Goal: Task Accomplishment & Management: Manage account settings

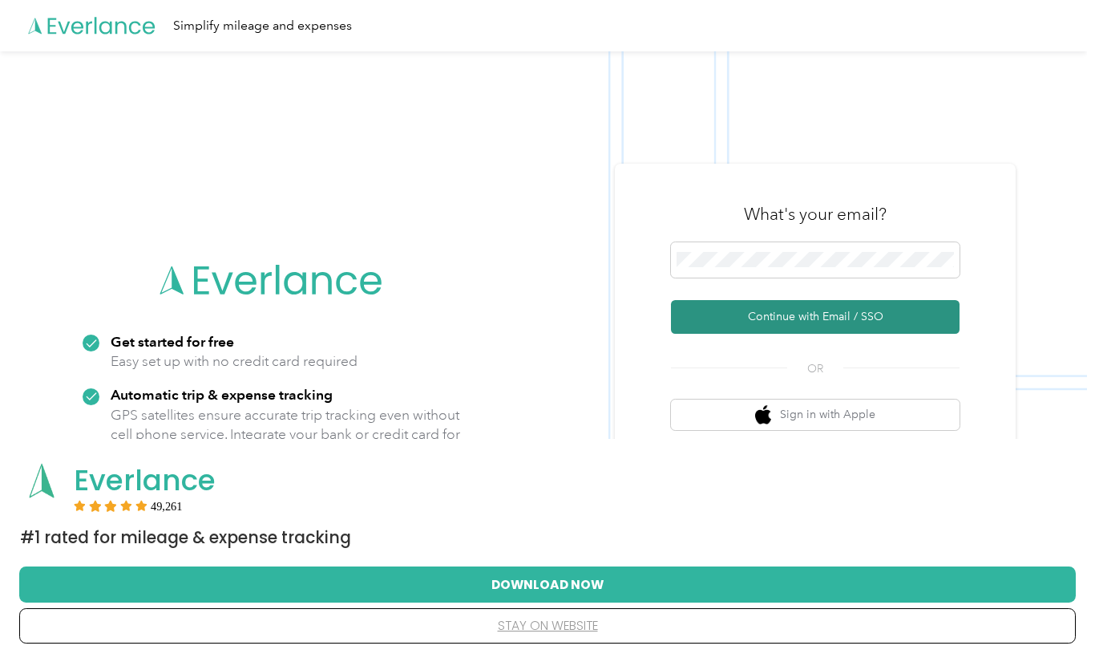
click at [730, 312] on button "Continue with Email / SSO" at bounding box center [815, 317] width 289 height 34
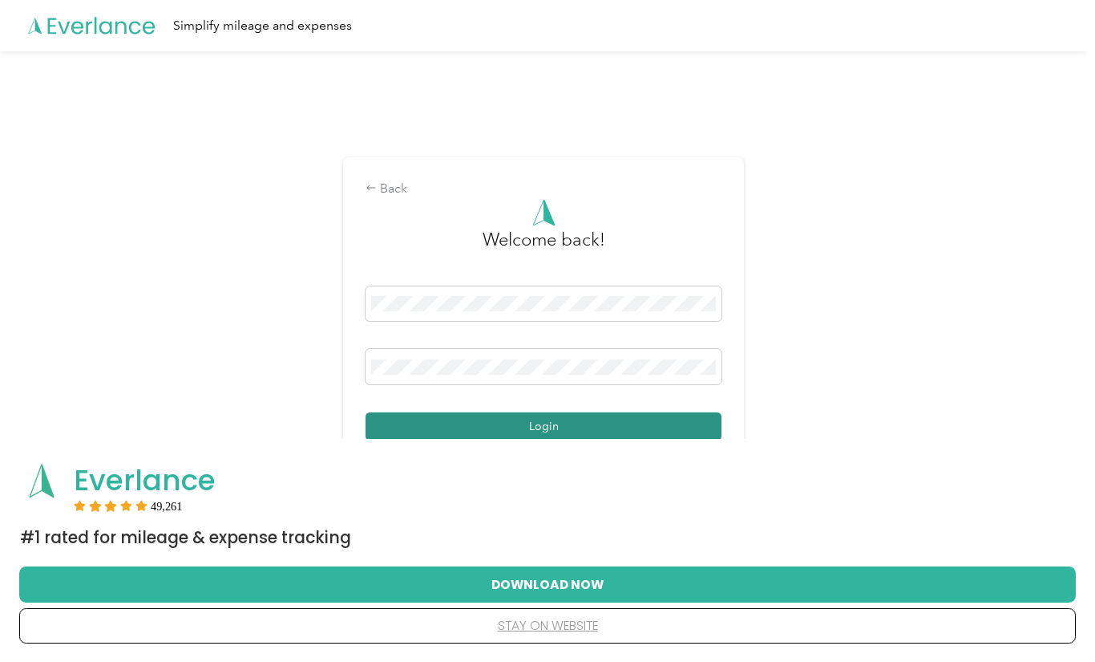
click at [552, 427] on button "Login" at bounding box center [544, 426] width 356 height 28
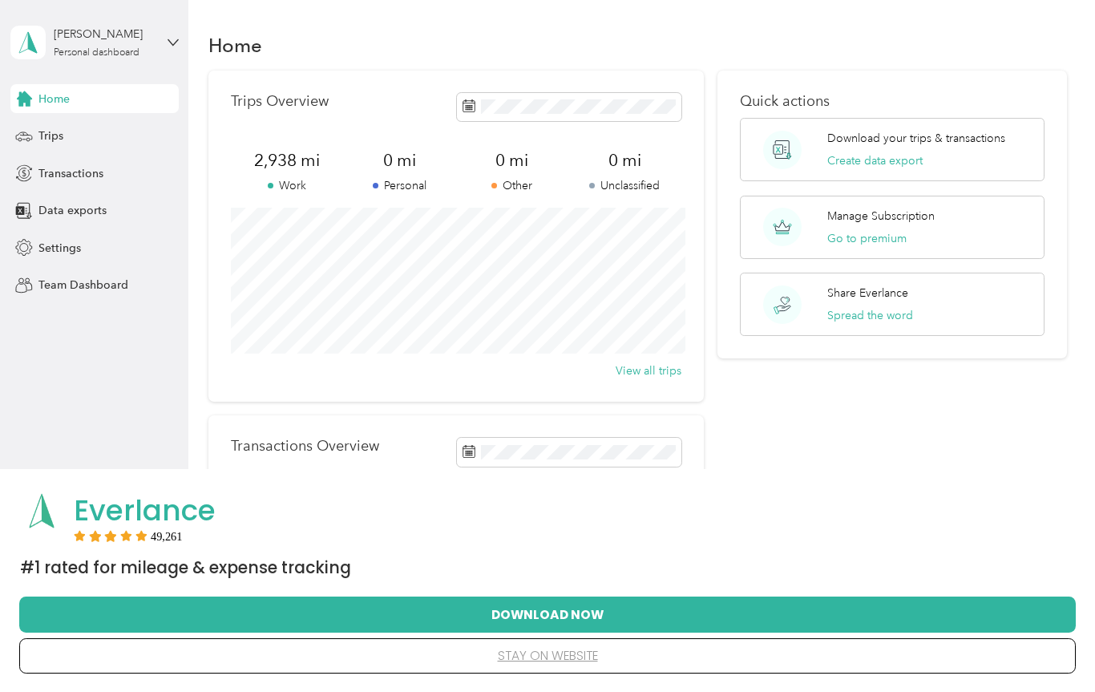
click at [552, 658] on button "stay on website" at bounding box center [548, 656] width 1006 height 34
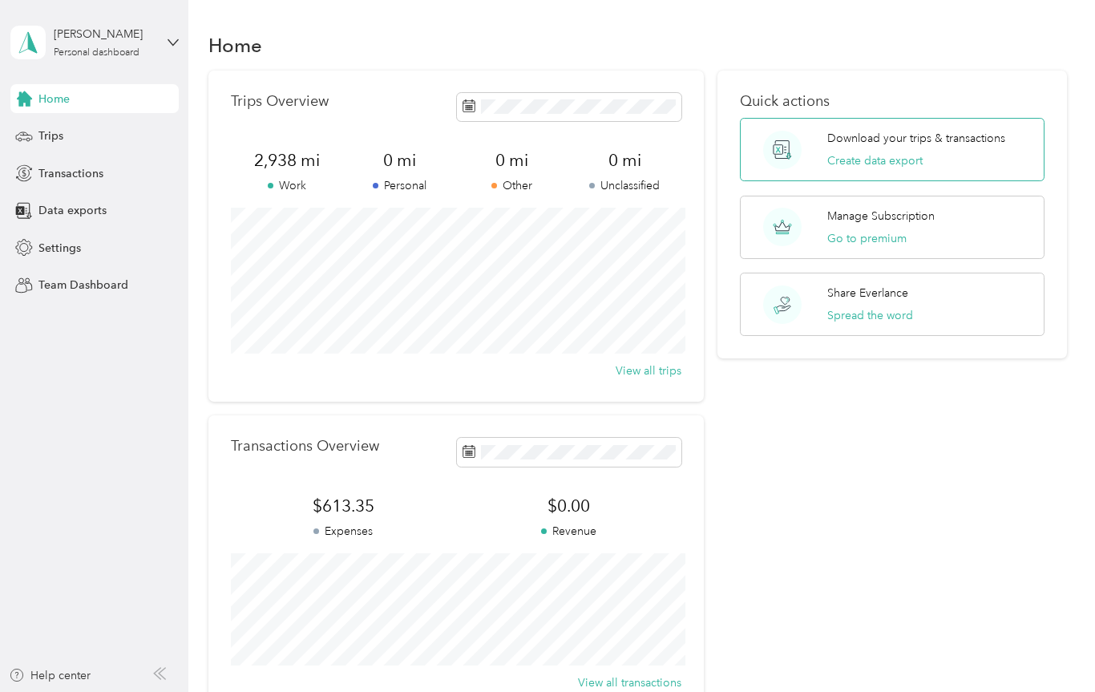
click at [906, 151] on div "Download your trips & transactions Create data export" at bounding box center [917, 149] width 178 height 39
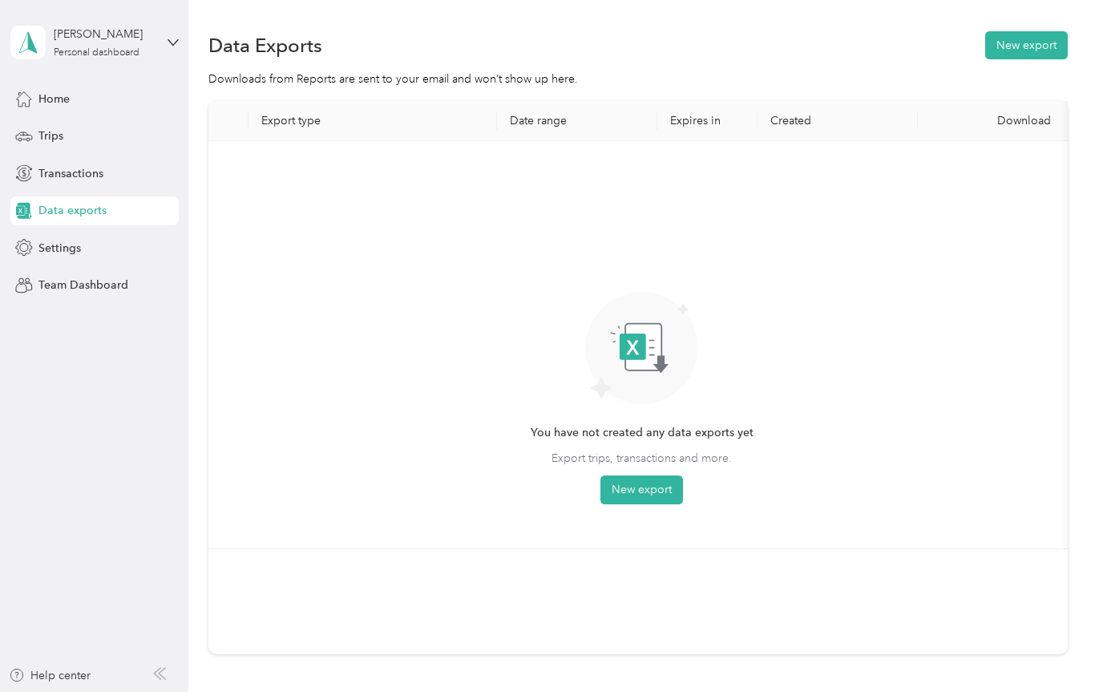
click at [906, 151] on div "You have not created any data exports yet Export trips, transactions and more. …" at bounding box center [642, 344] width 868 height 407
click at [641, 489] on button "New export" at bounding box center [642, 490] width 83 height 29
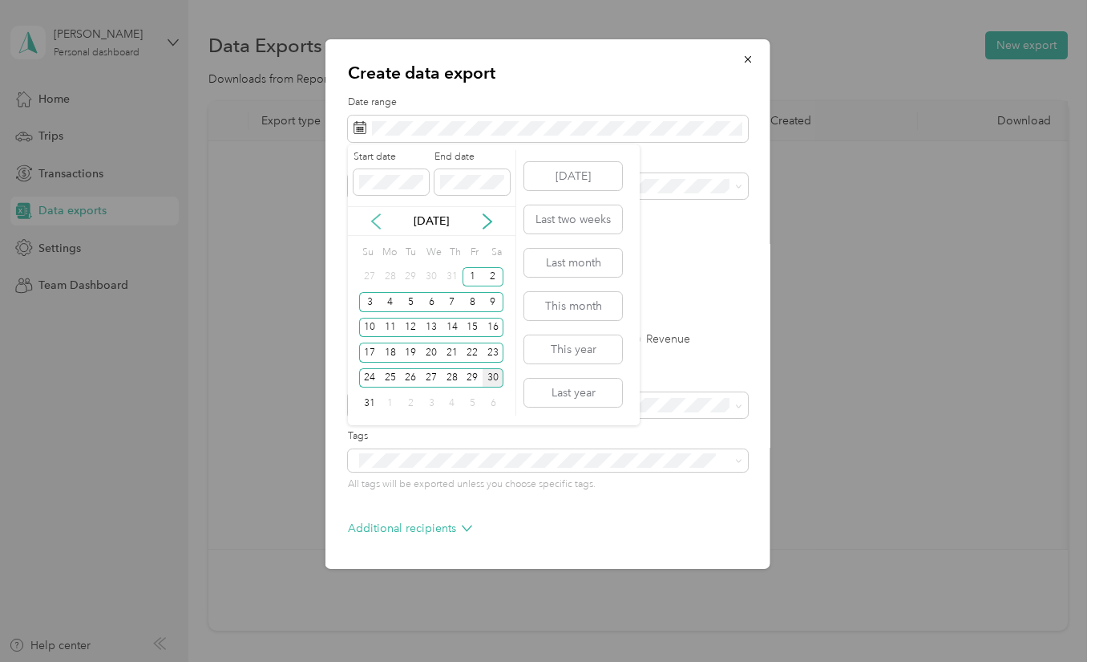
click at [380, 224] on icon at bounding box center [376, 221] width 16 height 16
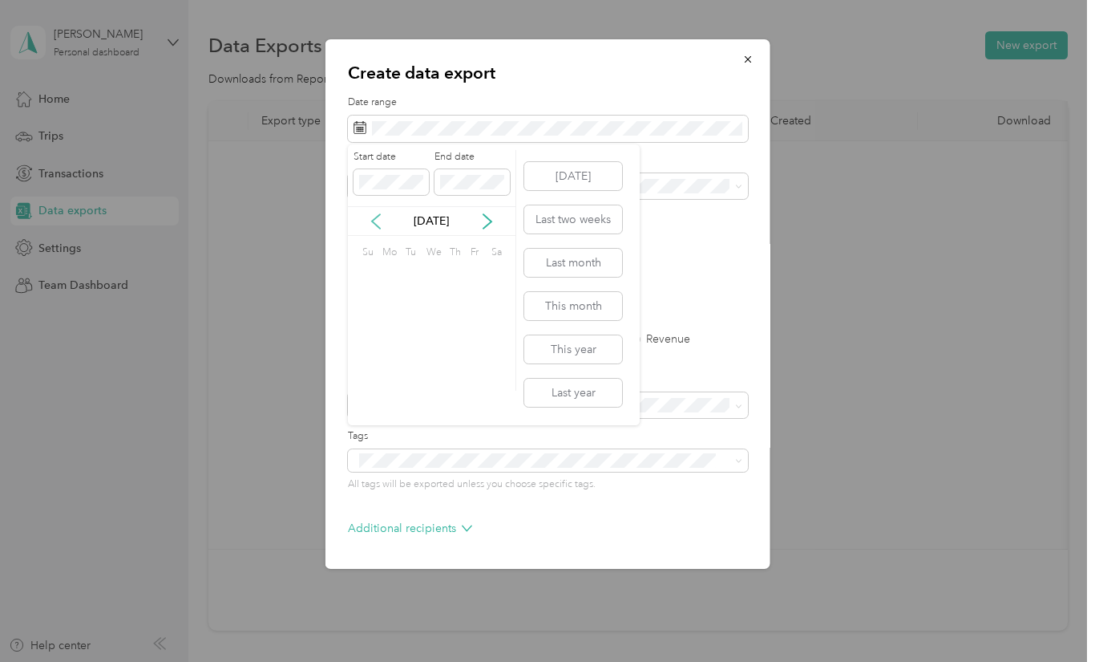
click at [380, 224] on icon at bounding box center [376, 221] width 16 height 16
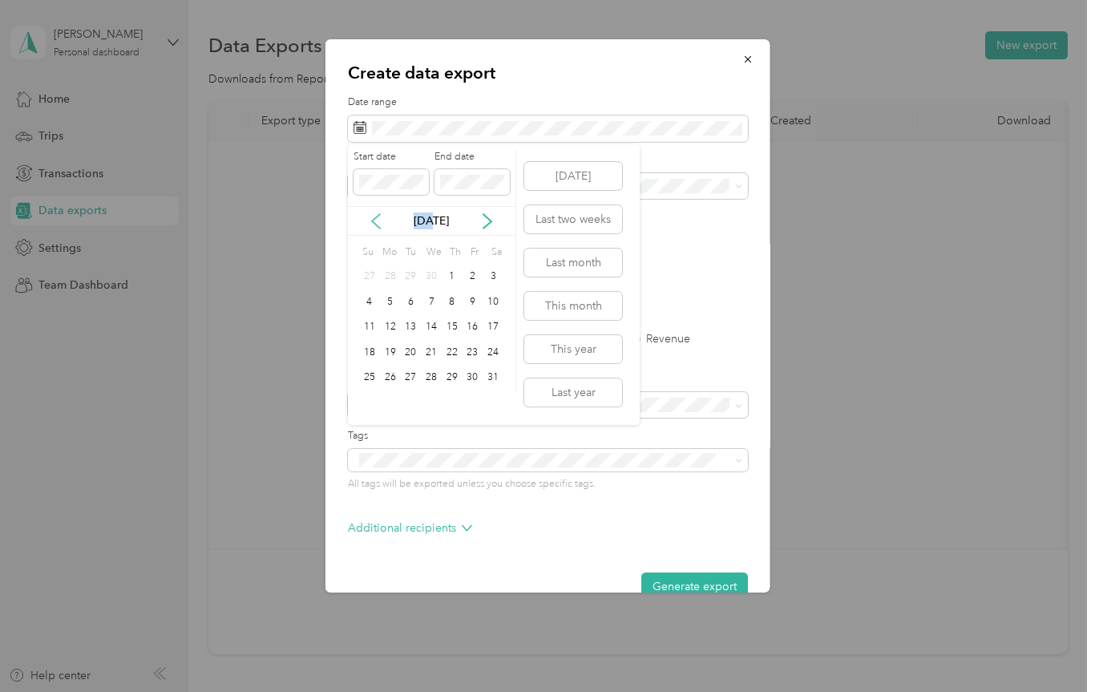
click at [380, 224] on icon at bounding box center [376, 221] width 16 height 16
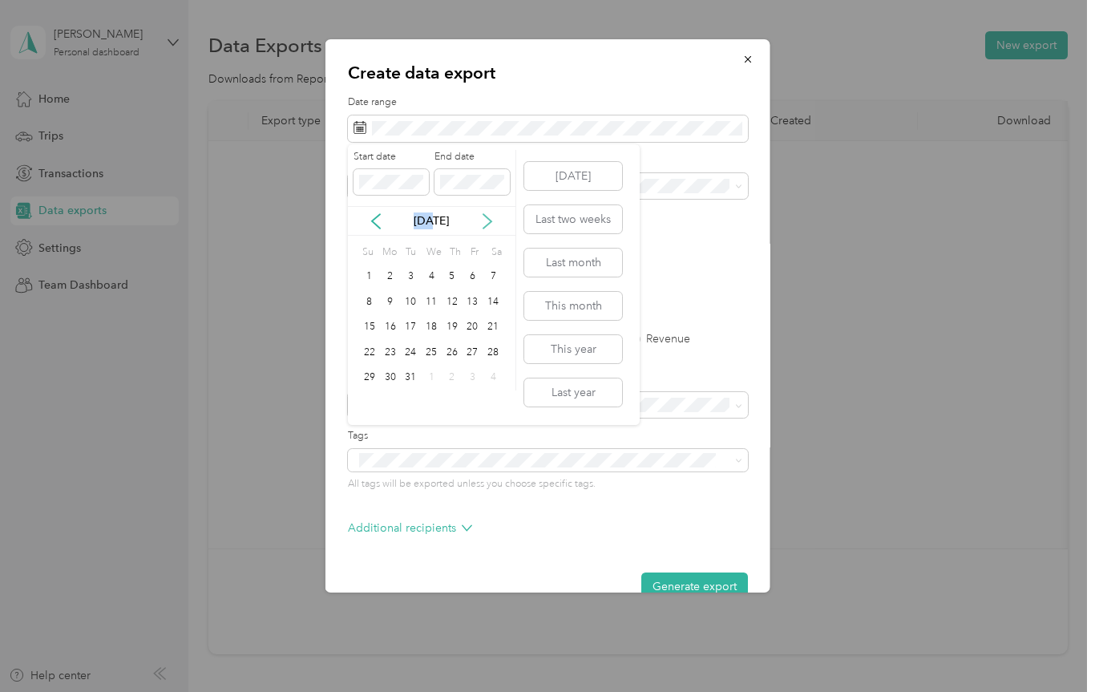
click at [489, 219] on icon at bounding box center [488, 221] width 8 height 14
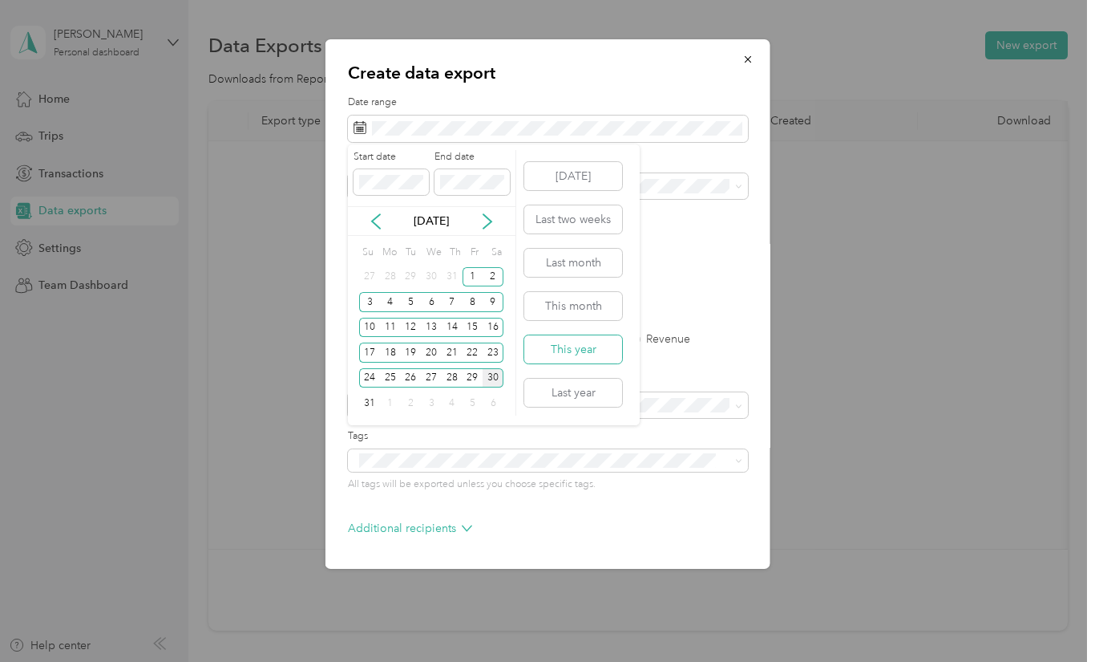
click at [579, 349] on button "This year" at bounding box center [573, 349] width 98 height 28
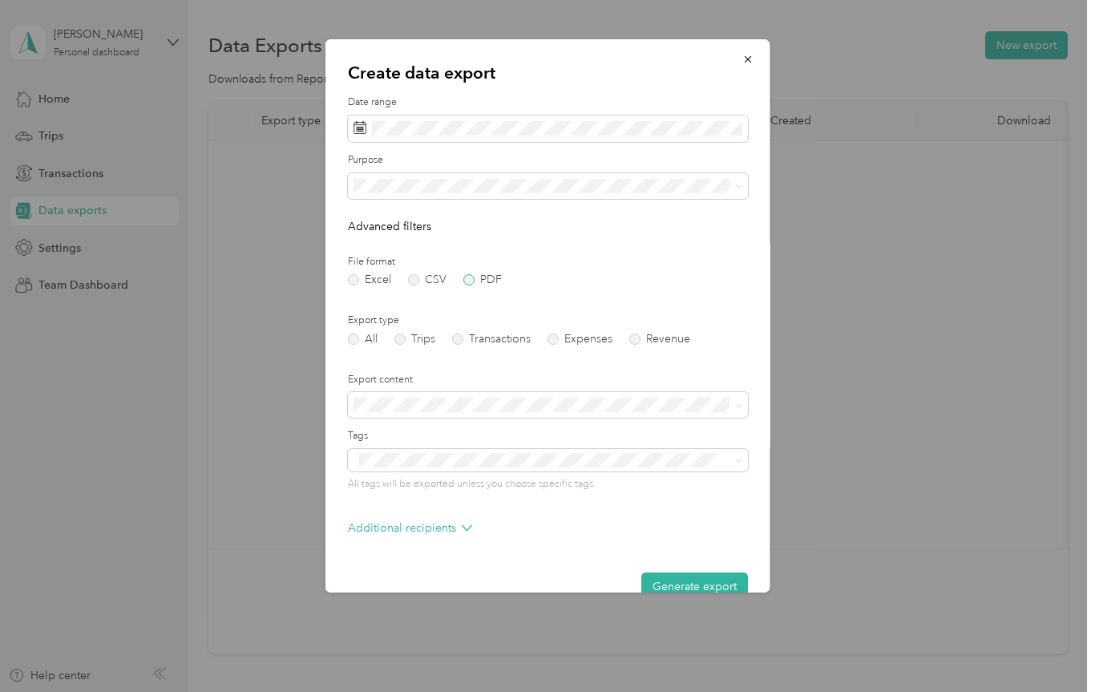
click at [469, 280] on label "PDF" at bounding box center [482, 279] width 38 height 11
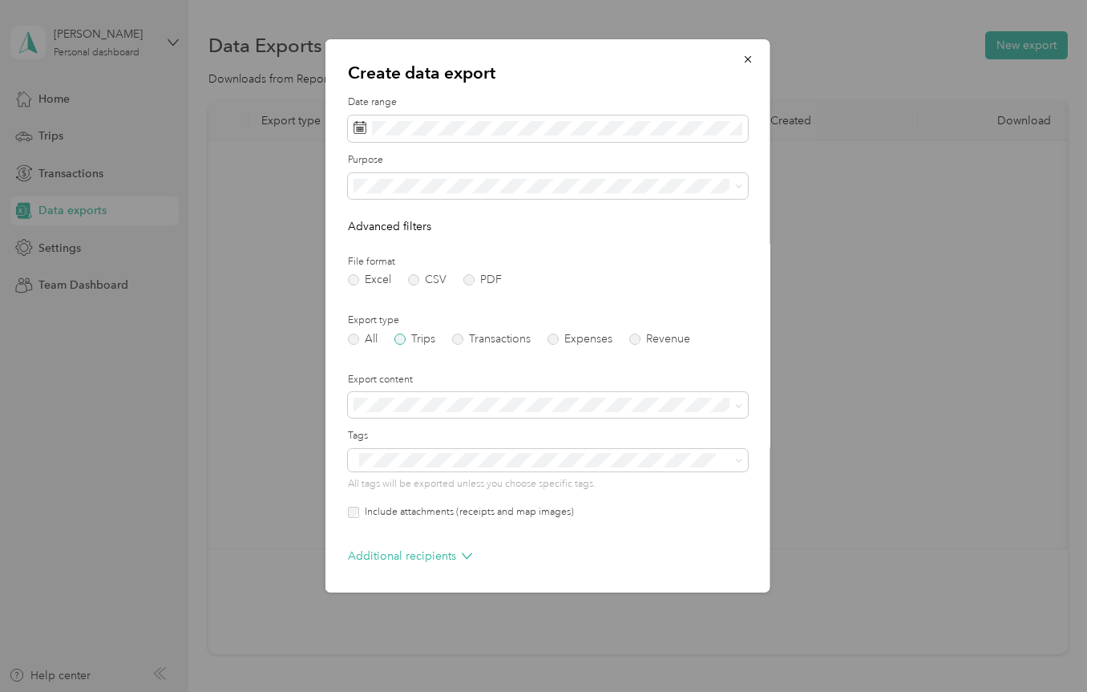
click at [403, 336] on label "Trips" at bounding box center [415, 339] width 41 height 11
click at [442, 554] on p "Additional recipients" at bounding box center [410, 556] width 124 height 17
click at [462, 553] on icon at bounding box center [467, 556] width 10 height 10
click at [431, 593] on div at bounding box center [547, 346] width 1095 height 692
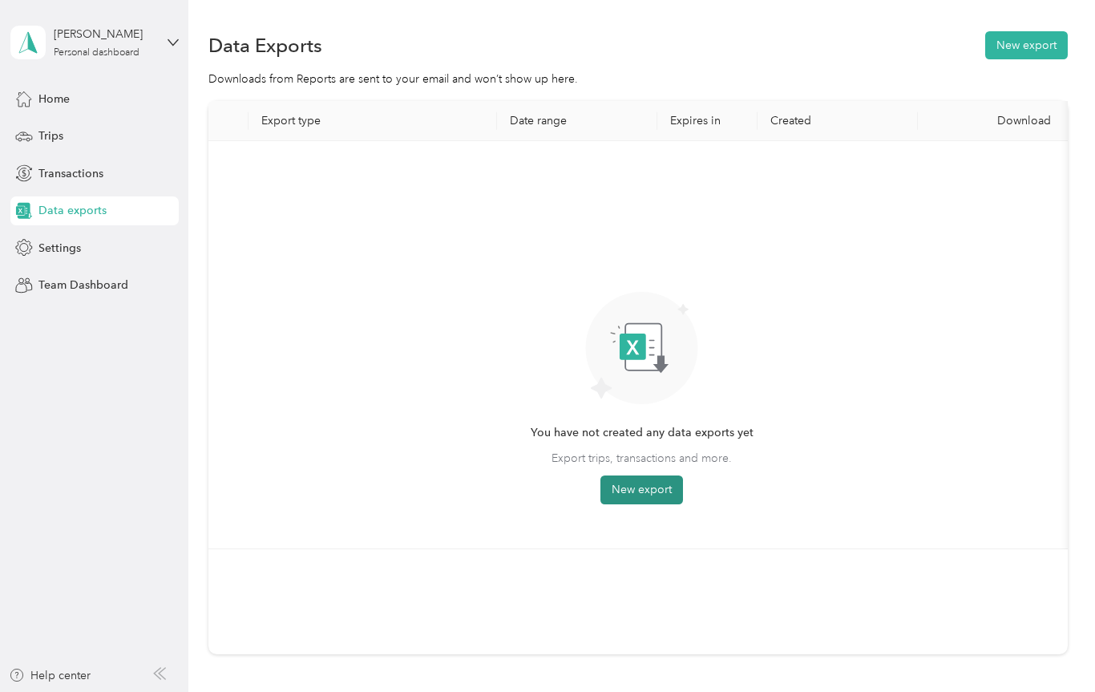
click at [637, 491] on button "New export" at bounding box center [642, 490] width 83 height 29
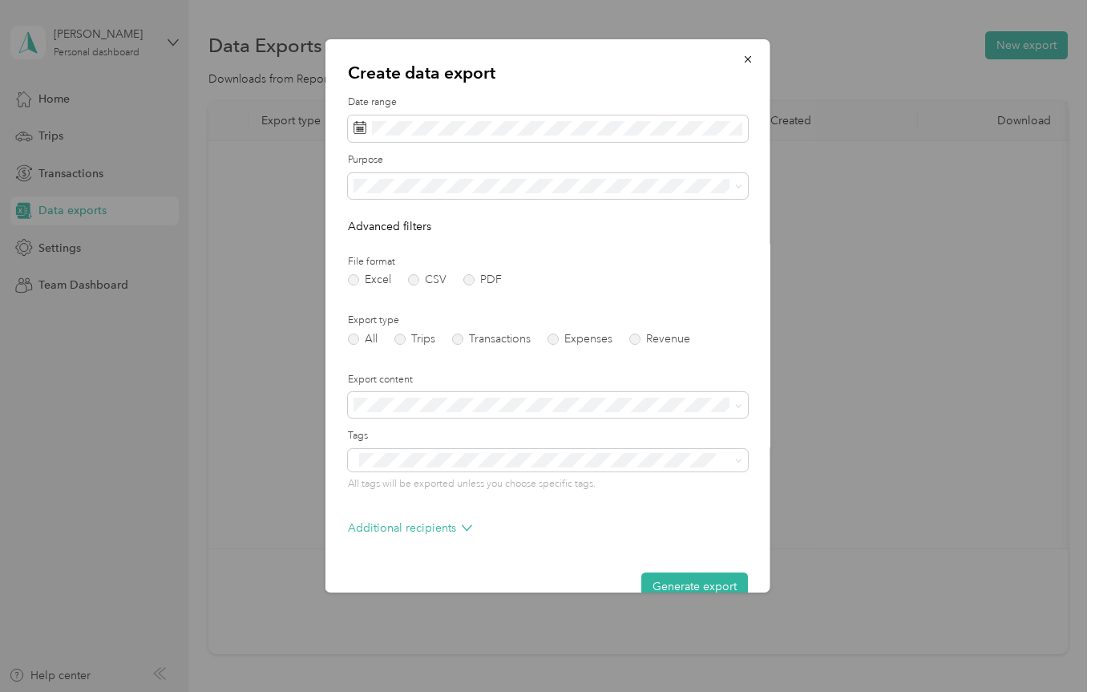
click at [1022, 123] on div at bounding box center [547, 346] width 1095 height 692
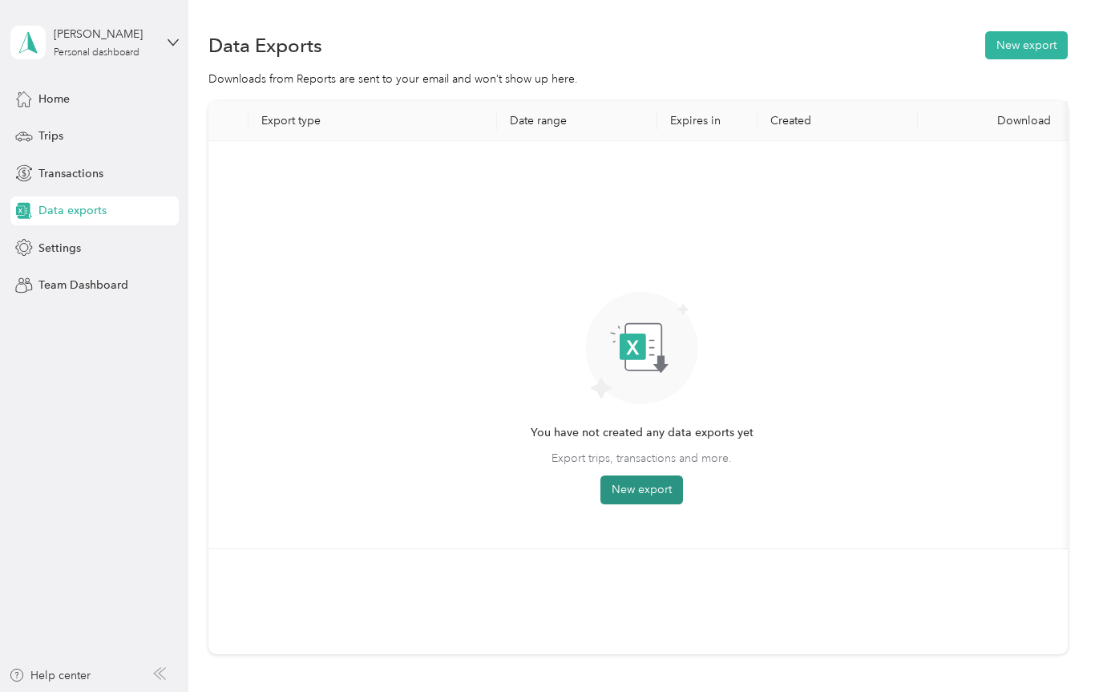
click at [628, 492] on button "New export" at bounding box center [642, 490] width 83 height 29
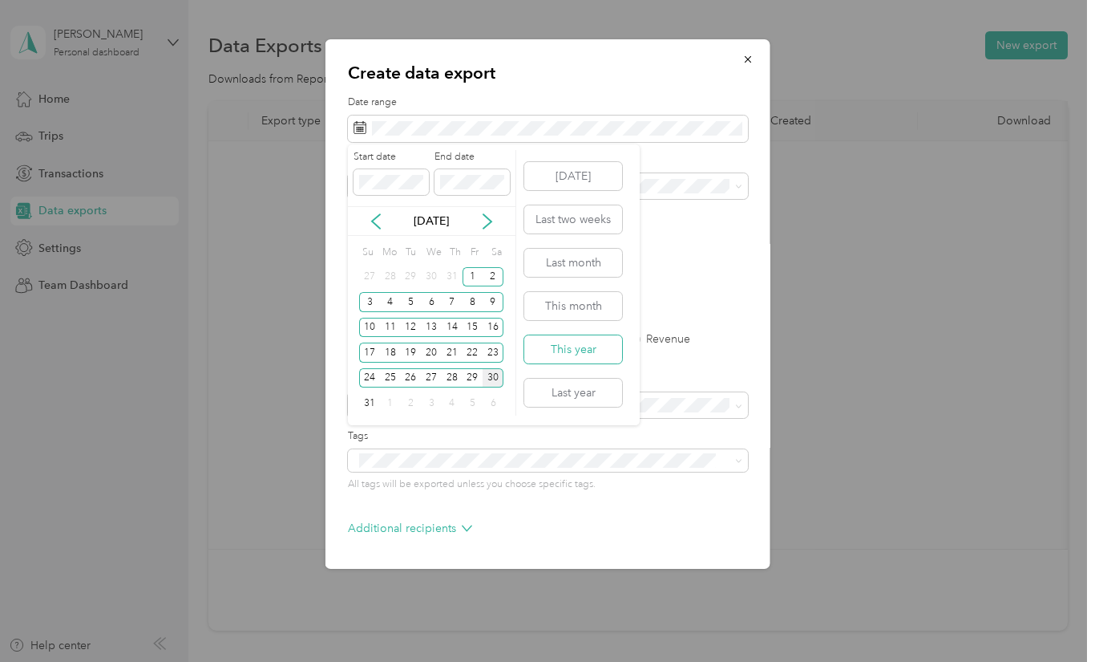
click at [581, 349] on button "This year" at bounding box center [573, 349] width 98 height 28
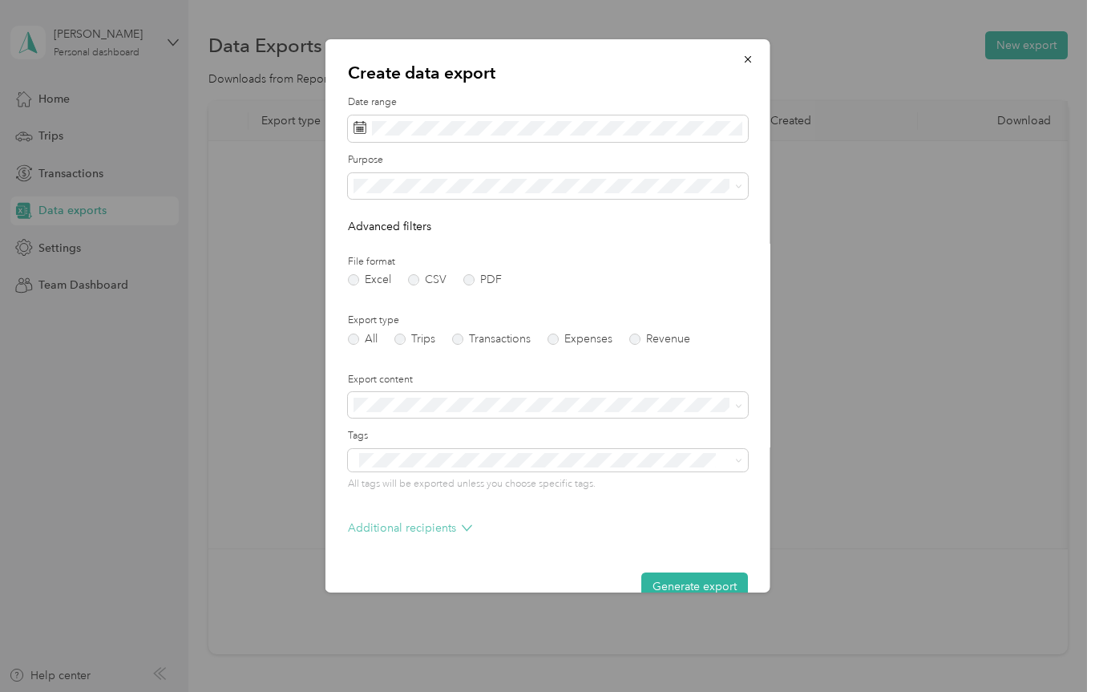
click at [464, 525] on icon at bounding box center [467, 528] width 10 height 10
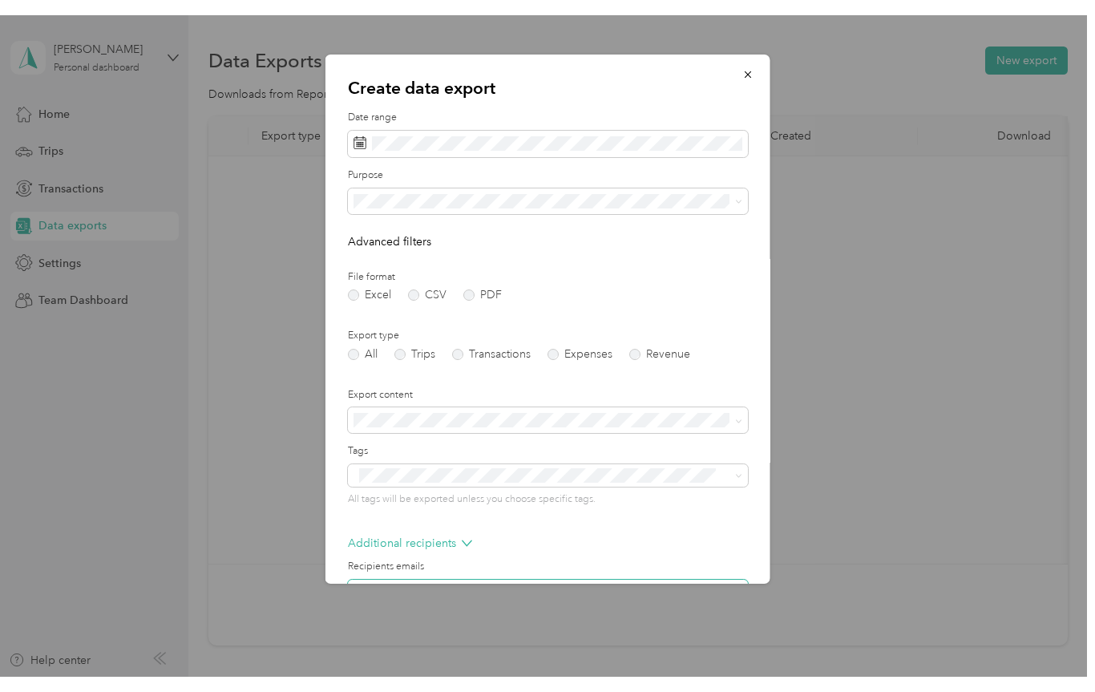
scroll to position [14, 0]
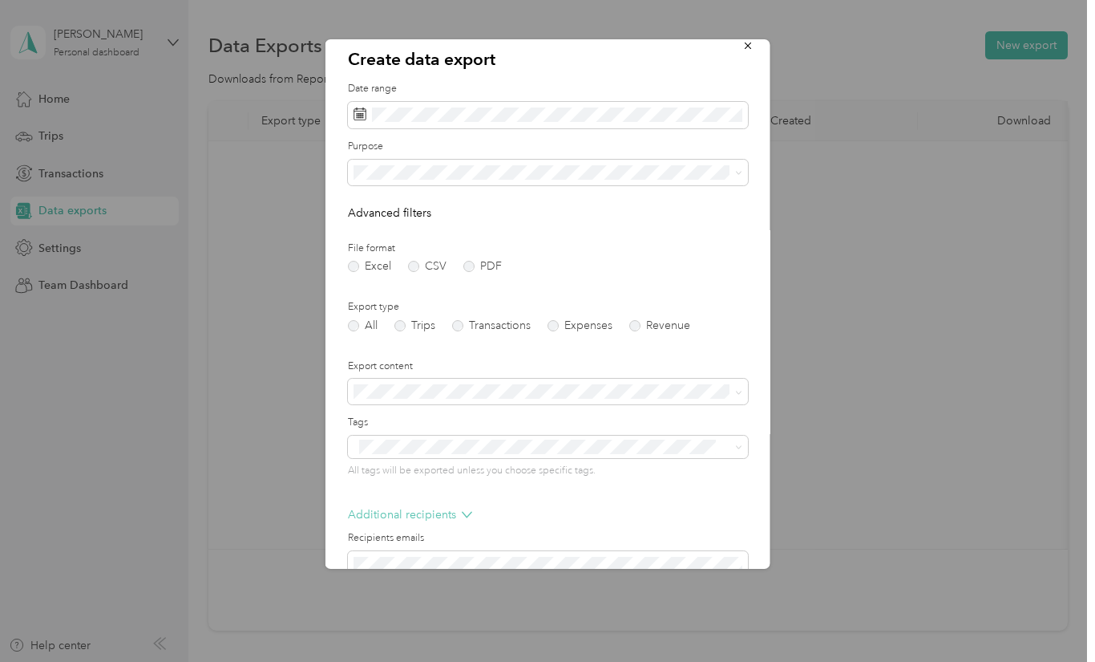
click at [465, 511] on icon at bounding box center [467, 514] width 10 height 10
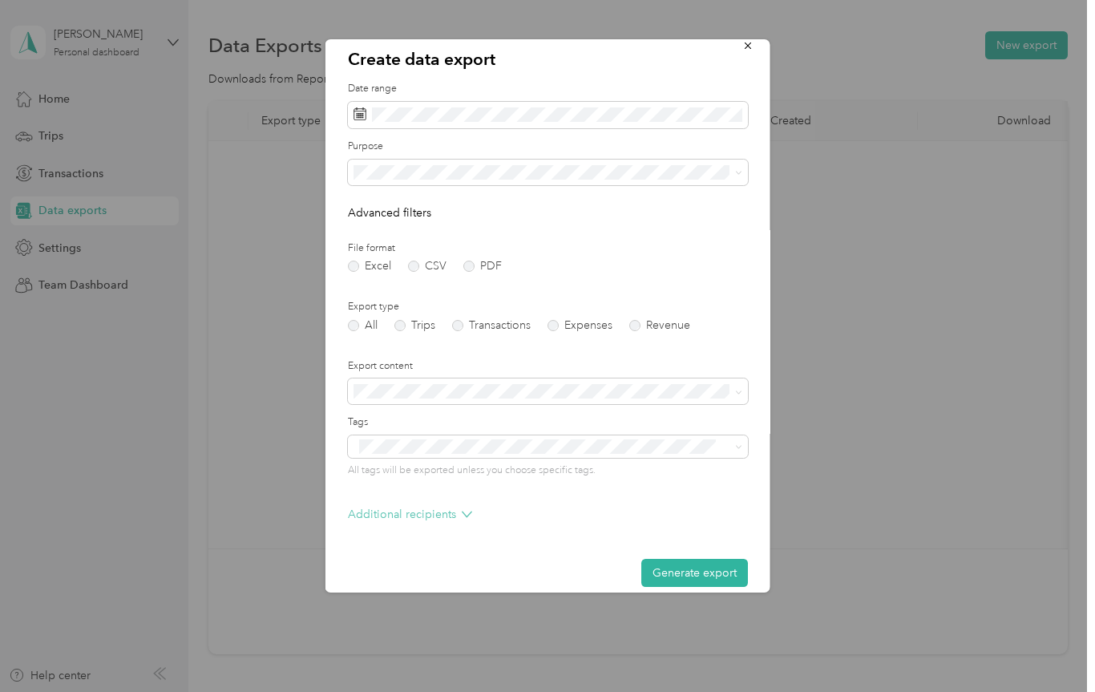
click at [436, 515] on p "Additional recipients" at bounding box center [410, 514] width 124 height 17
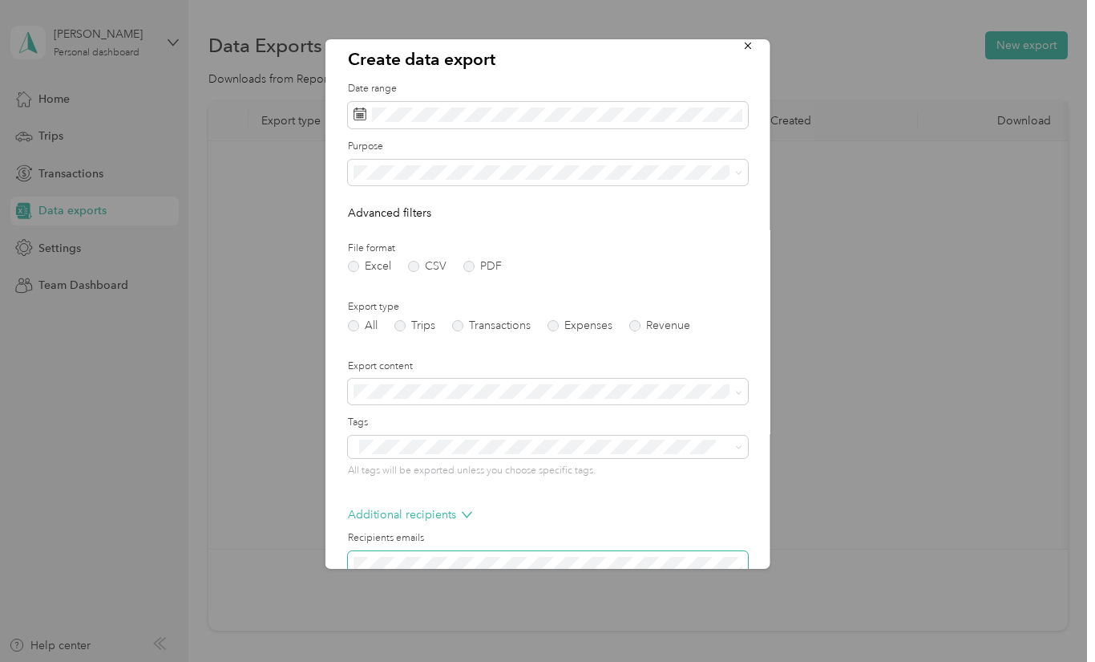
click at [694, 635] on button "Generate export" at bounding box center [694, 638] width 107 height 28
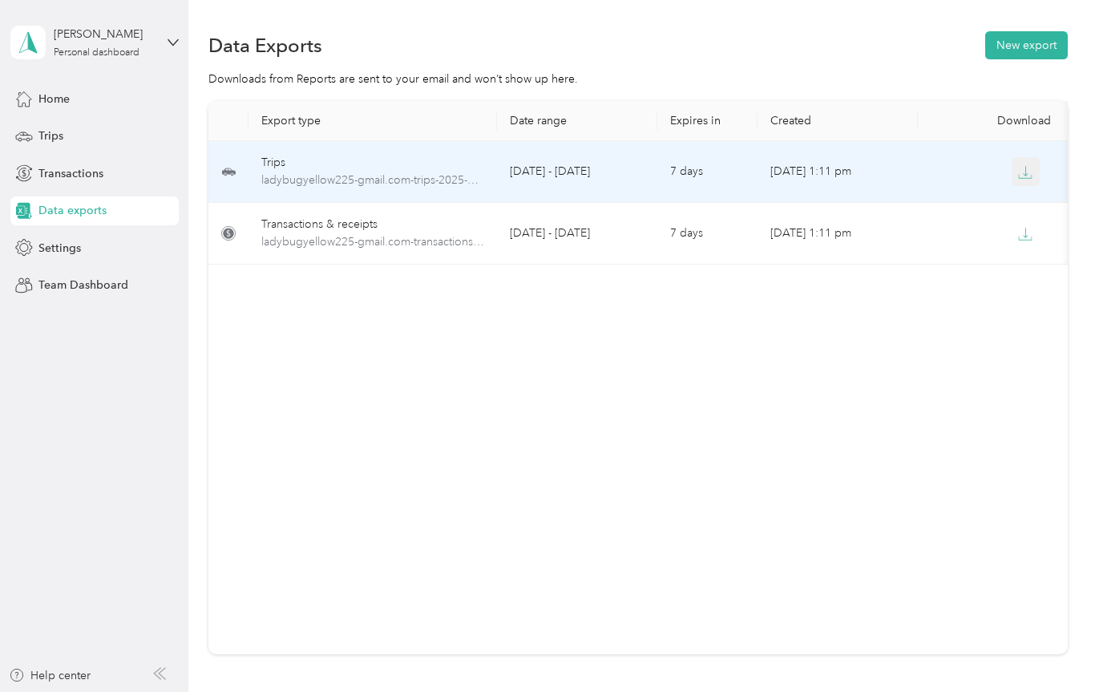
click at [1026, 175] on icon "button" at bounding box center [1025, 172] width 14 height 14
click at [1027, 172] on icon "button" at bounding box center [1025, 172] width 14 height 14
click at [1022, 173] on icon "button" at bounding box center [1025, 172] width 14 height 14
click at [1026, 176] on icon "button" at bounding box center [1026, 171] width 5 height 10
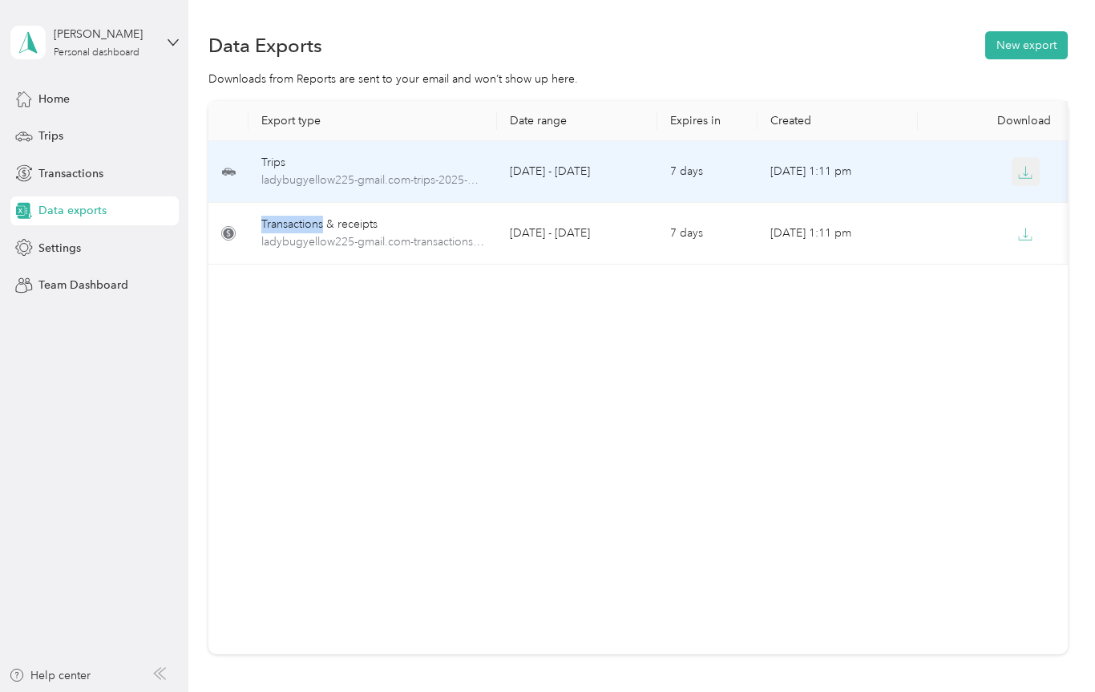
click at [1026, 176] on icon "button" at bounding box center [1026, 171] width 5 height 10
click at [654, 180] on td "[DATE] - [DATE]" at bounding box center [577, 172] width 160 height 62
